Goal: Task Accomplishment & Management: Manage account settings

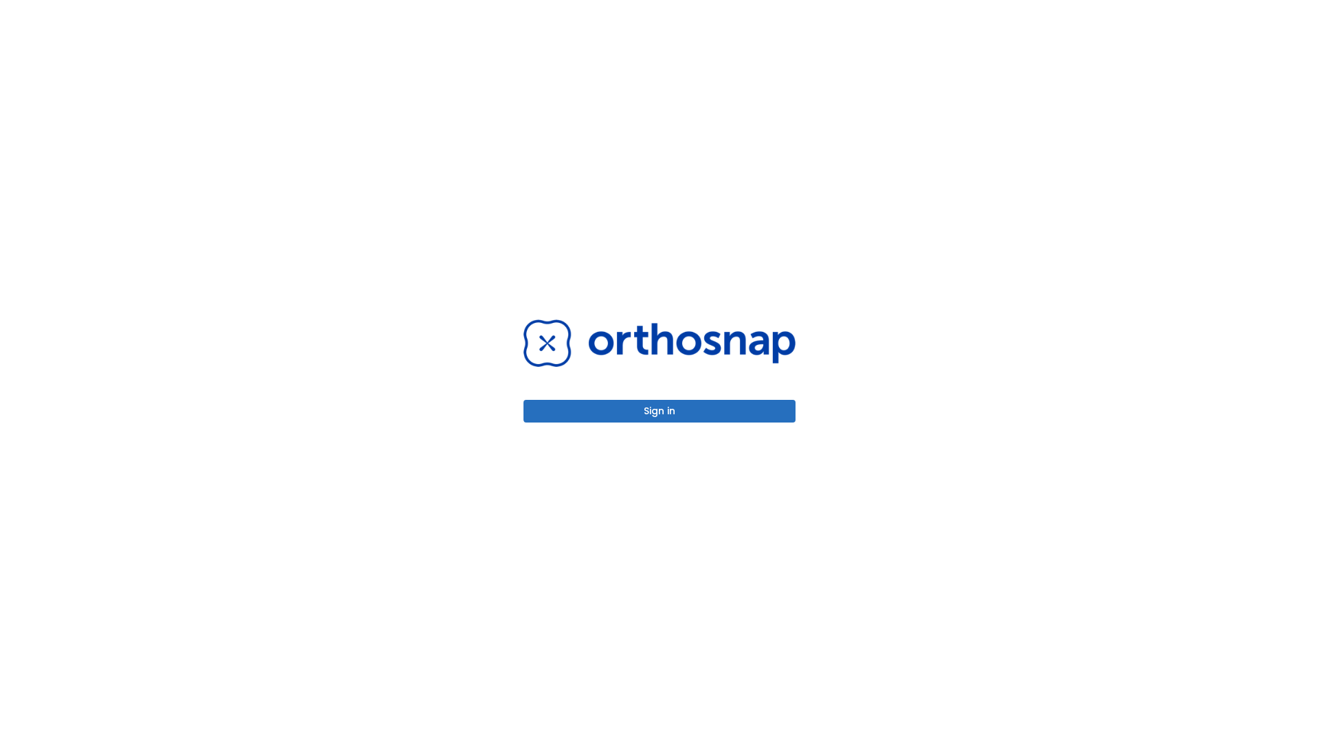
click at [660, 411] on button "Sign in" at bounding box center [660, 411] width 272 height 23
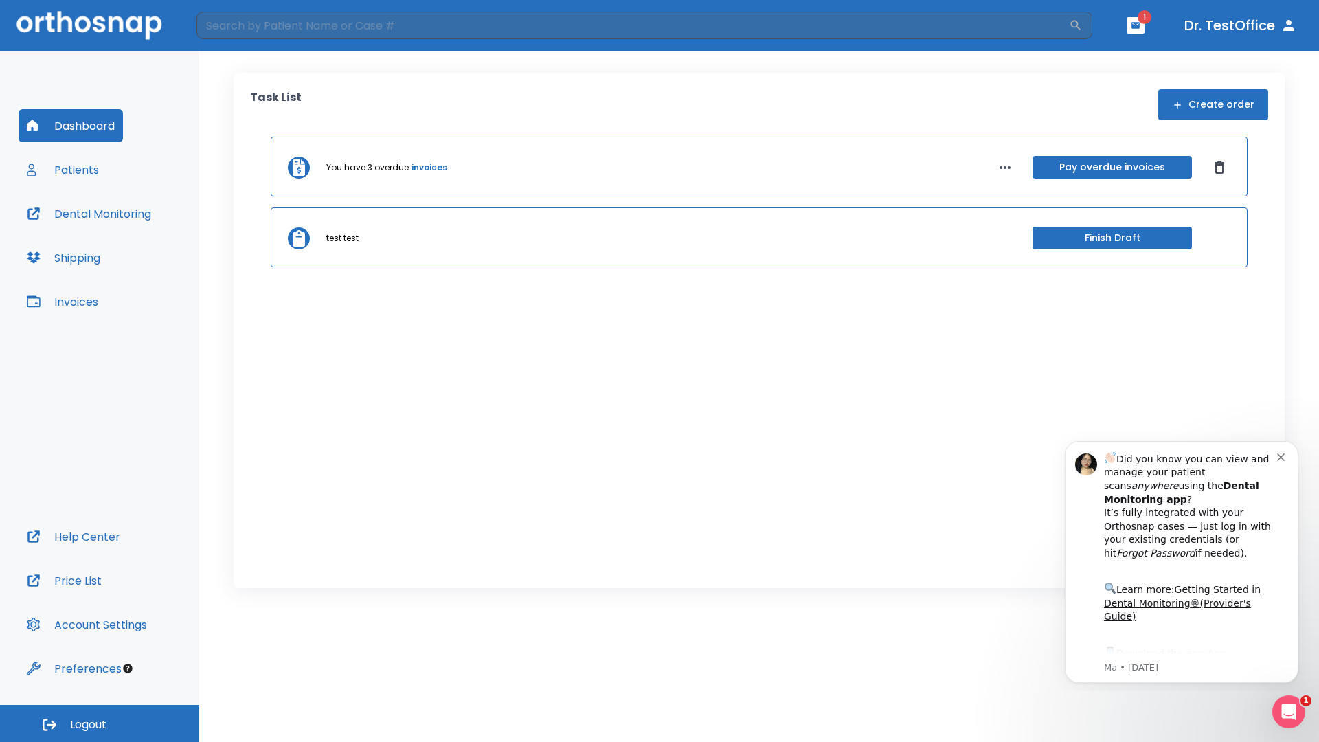
click at [100, 723] on span "Logout" at bounding box center [88, 724] width 36 height 15
